Goal: Complete application form: Complete application form

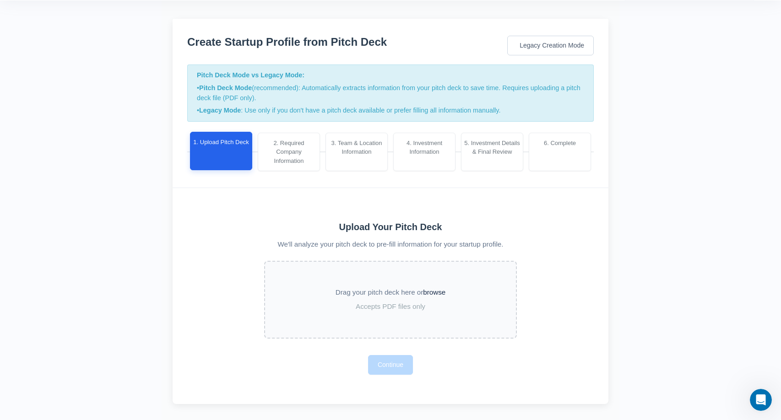
scroll to position [33, 0]
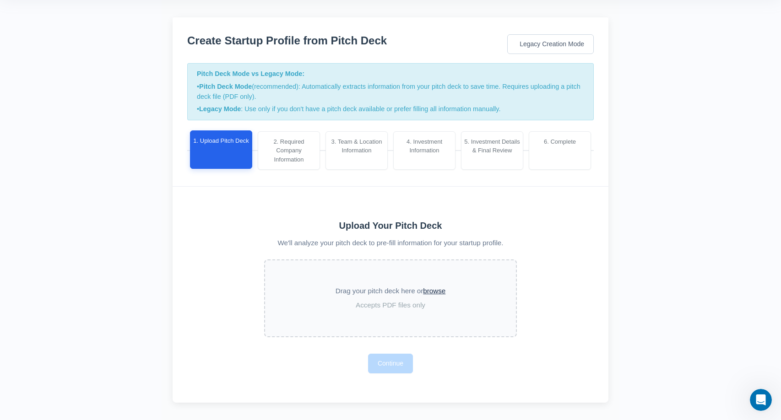
click at [437, 289] on button "browse" at bounding box center [434, 291] width 22 height 11
click at [407, 375] on button "Continue" at bounding box center [390, 370] width 45 height 20
click at [390, 373] on button "Continue" at bounding box center [390, 370] width 45 height 20
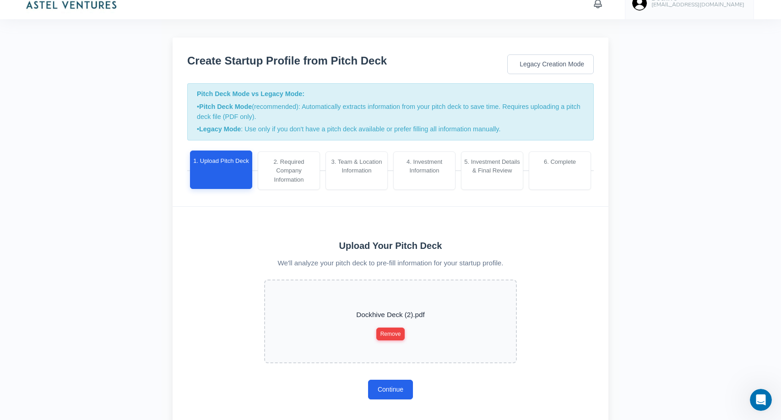
scroll to position [14, 0]
click at [534, 61] on link "Legacy Creation Mode" at bounding box center [550, 64] width 86 height 20
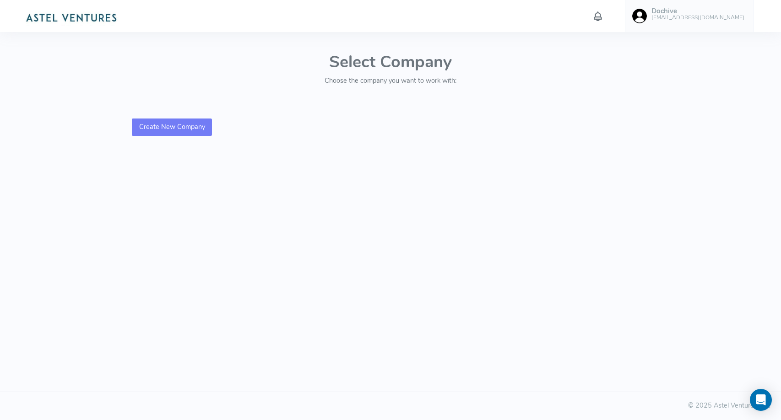
click at [192, 128] on link "Create New Company" at bounding box center [172, 127] width 80 height 17
